Goal: Task Accomplishment & Management: Use online tool/utility

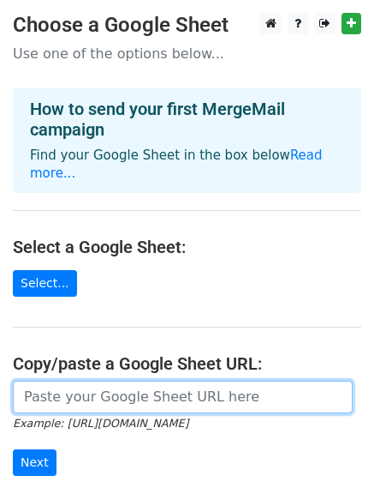
click at [122, 381] on input "url" at bounding box center [183, 396] width 340 height 33
paste input "https://docs.google.com/spreadsheets/d/1dar6Z2k5Mq3eBisx3OUmw8gY2393MY8bP3FxXjB…"
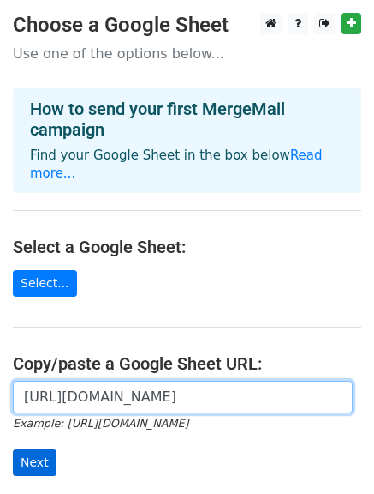
type input "https://docs.google.com/spreadsheets/d/1dar6Z2k5Mq3eBisx3OUmw8gY2393MY8bP3FxXjB…"
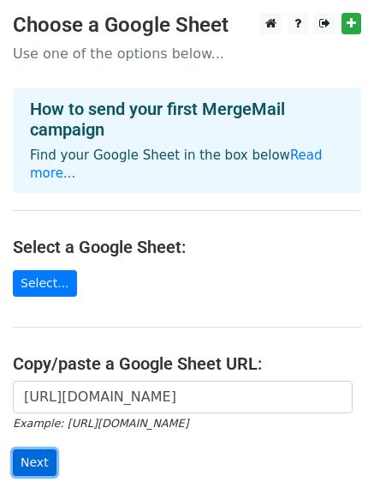
click at [27, 449] on input "Next" at bounding box center [35, 462] width 44 height 27
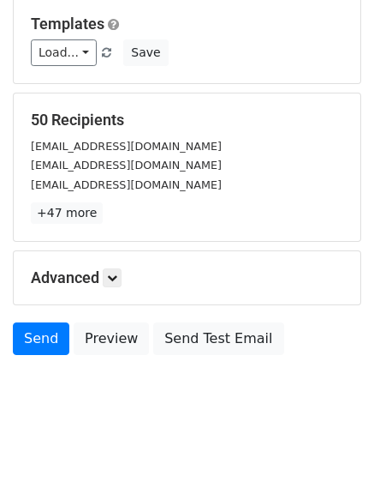
scroll to position [240, 0]
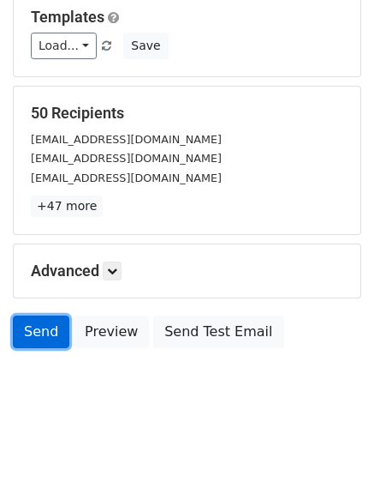
click at [38, 331] on link "Send" at bounding box center [41, 331] width 57 height 33
